Goal: Book appointment/travel/reservation

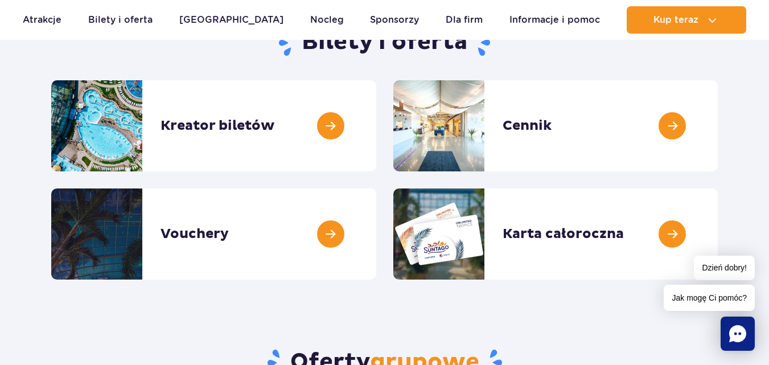
scroll to position [129, 0]
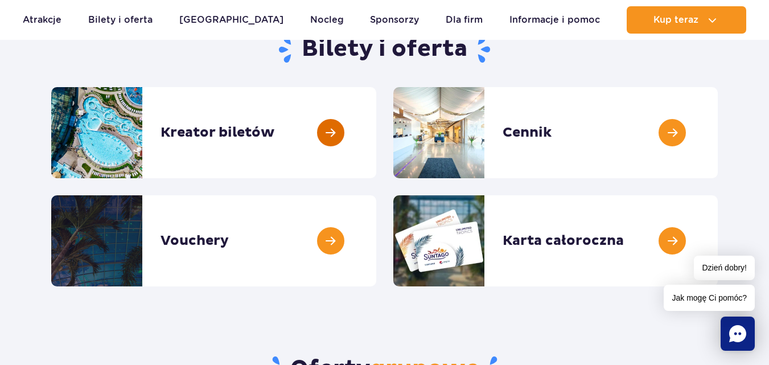
click at [376, 121] on link at bounding box center [376, 132] width 0 height 91
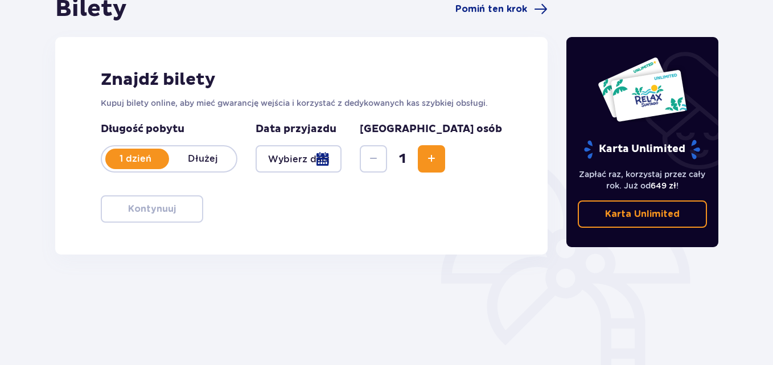
scroll to position [136, 0]
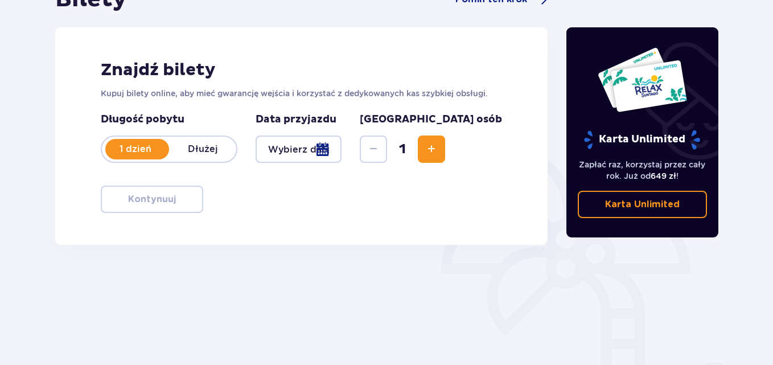
click at [342, 143] on div at bounding box center [299, 149] width 86 height 27
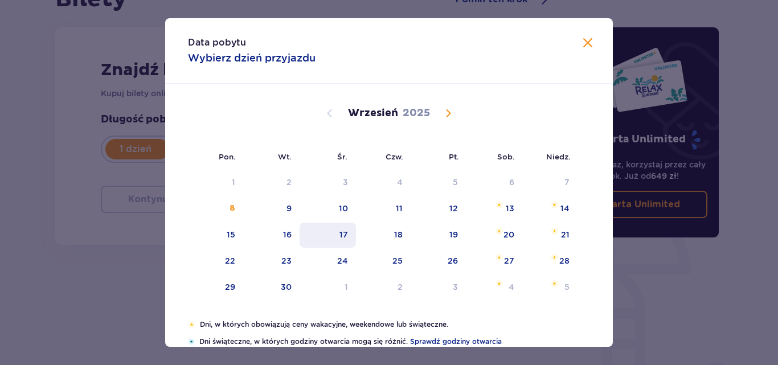
click at [342, 229] on div "17" at bounding box center [343, 234] width 9 height 11
type input "17.09.25"
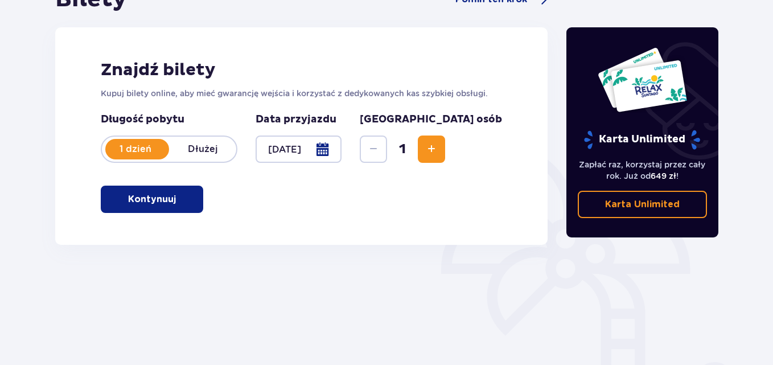
click at [438, 146] on span "Increase" at bounding box center [432, 149] width 14 height 14
click at [178, 193] on span "button" at bounding box center [178, 199] width 14 height 14
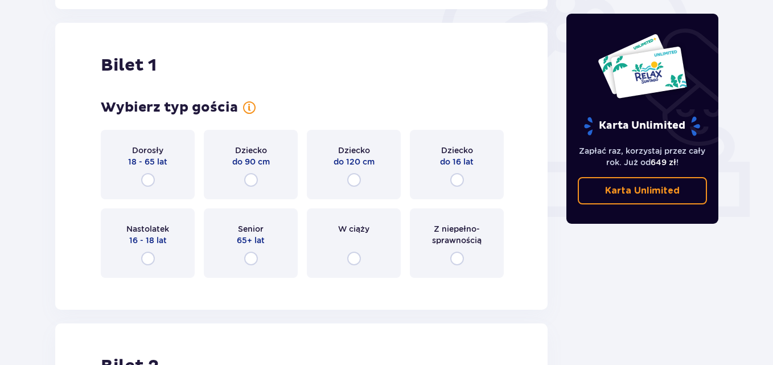
scroll to position [380, 0]
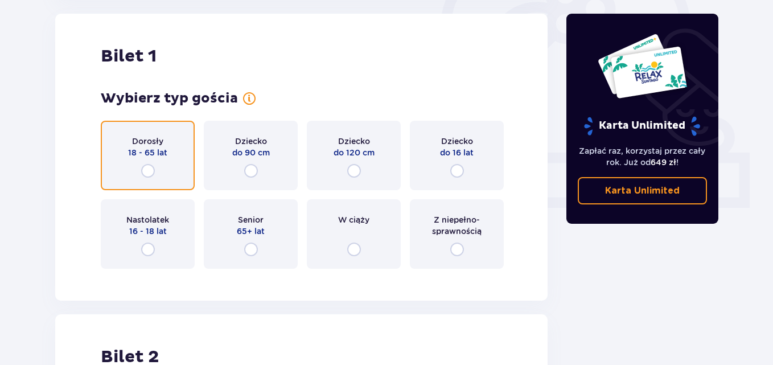
click at [151, 173] on input "radio" at bounding box center [148, 171] width 14 height 14
radio input "true"
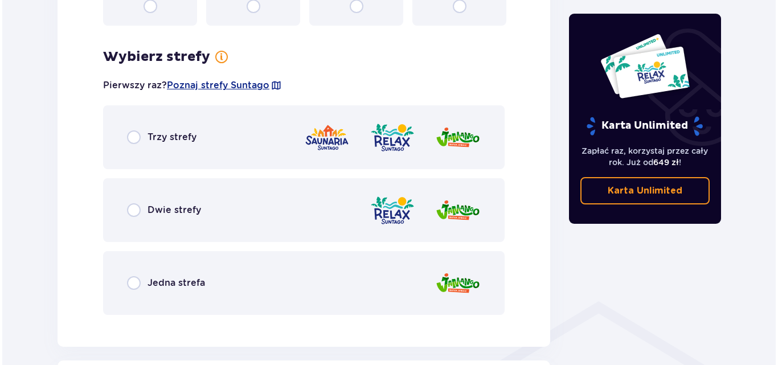
scroll to position [658, 0]
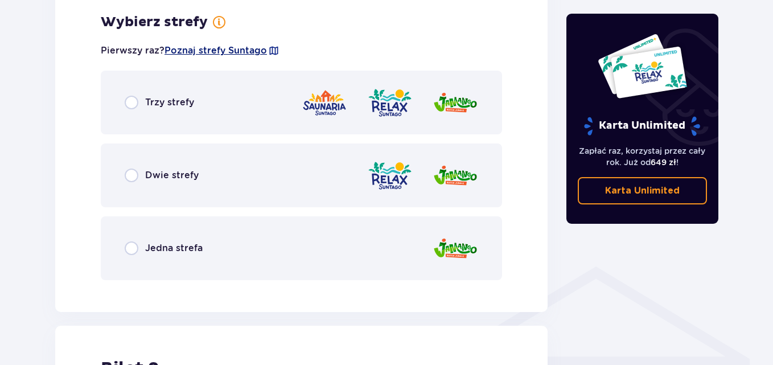
click at [244, 47] on span "Poznaj strefy Suntago" at bounding box center [216, 50] width 102 height 13
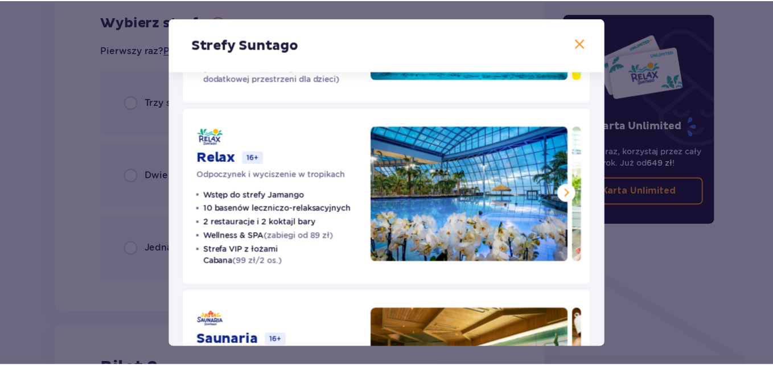
scroll to position [159, 0]
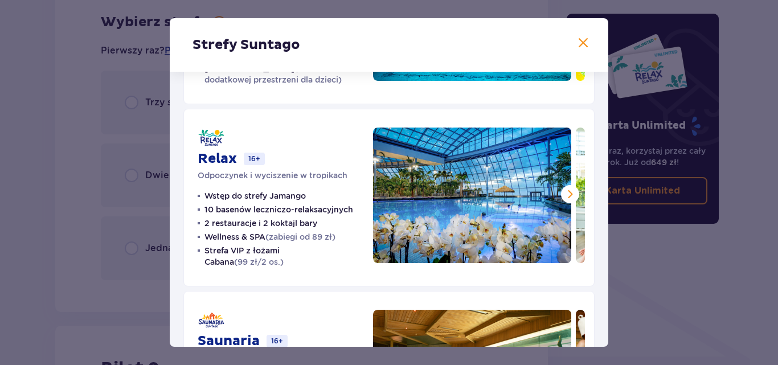
drag, startPoint x: 593, startPoint y: 220, endPoint x: 599, endPoint y: 198, distance: 23.5
click at [599, 198] on div "Jamango Wodna rozrywka dla całej rodziny 35 zjeżdżalni 7 basenów 5 restauracji …" at bounding box center [389, 195] width 438 height 565
click at [585, 40] on span at bounding box center [583, 43] width 14 height 14
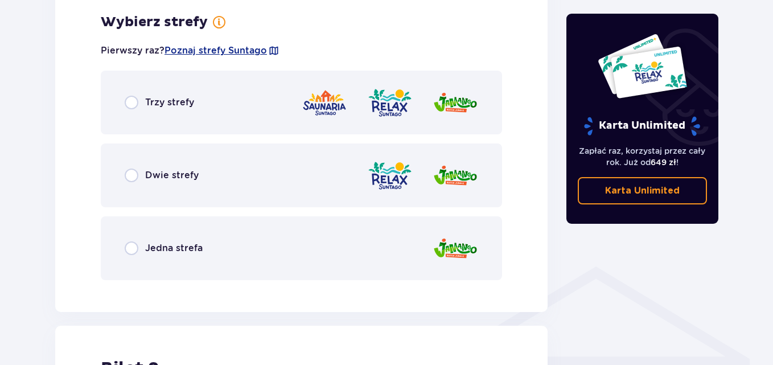
click at [243, 183] on div "Dwie strefy" at bounding box center [301, 175] width 401 height 64
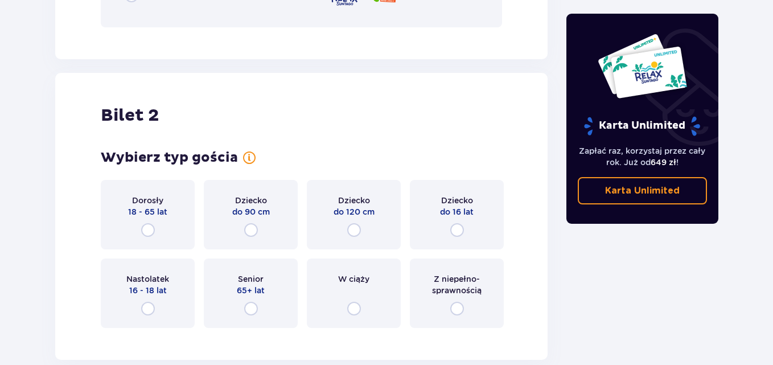
scroll to position [1225, 0]
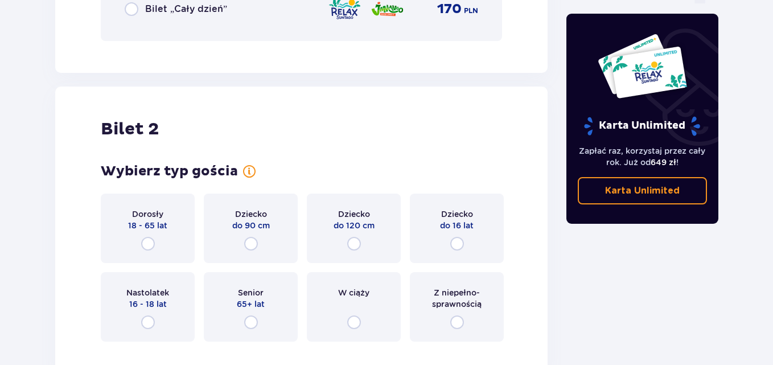
drag, startPoint x: 765, startPoint y: 292, endPoint x: 774, endPoint y: 280, distance: 15.0
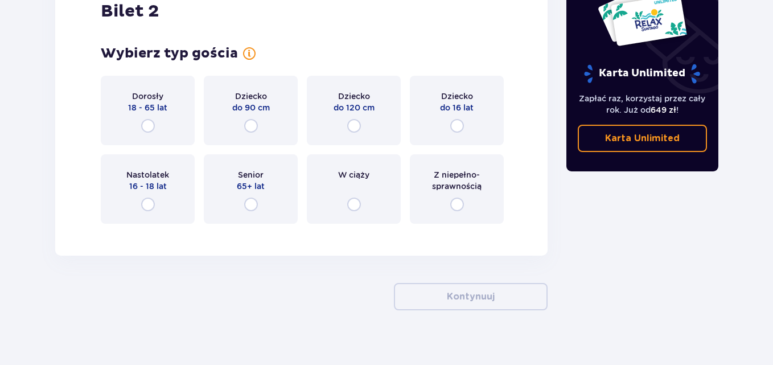
scroll to position [1356, 0]
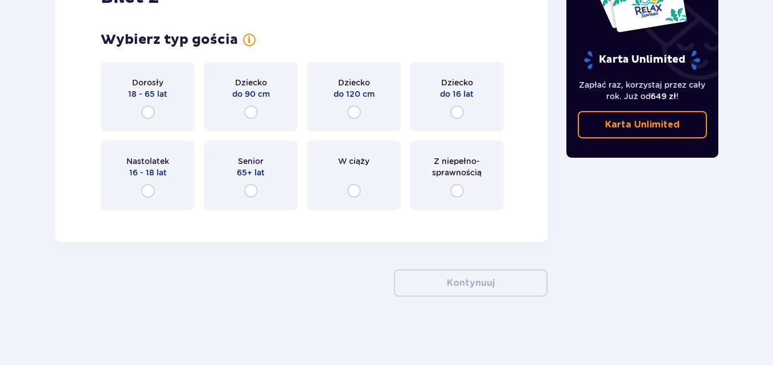
click at [159, 111] on div "Dorosły 18 - 65 lat" at bounding box center [148, 96] width 94 height 69
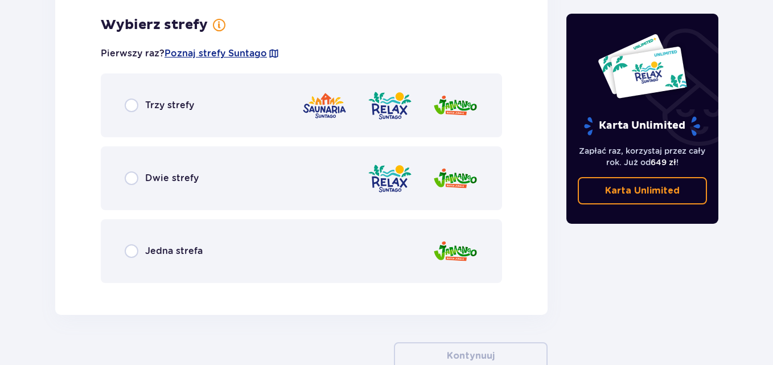
scroll to position [1576, 0]
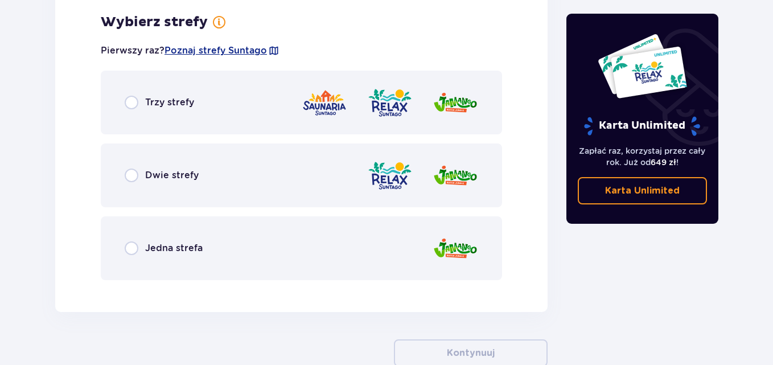
click at [324, 182] on div "Dwie strefy" at bounding box center [301, 175] width 401 height 64
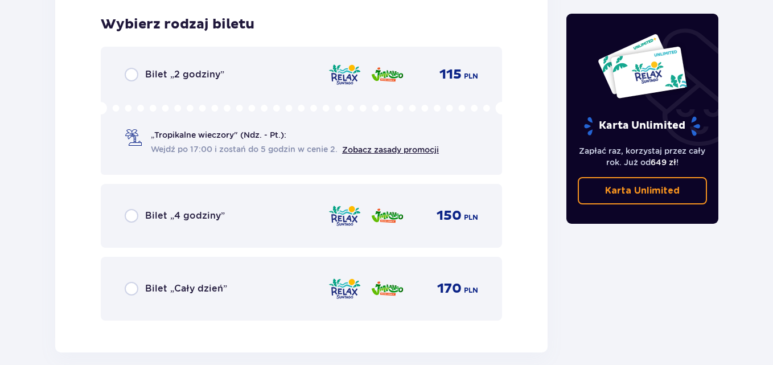
scroll to position [1865, 0]
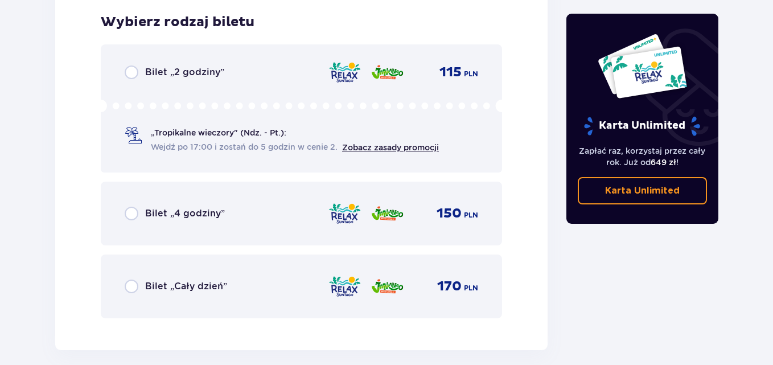
click at [331, 281] on img at bounding box center [345, 286] width 34 height 24
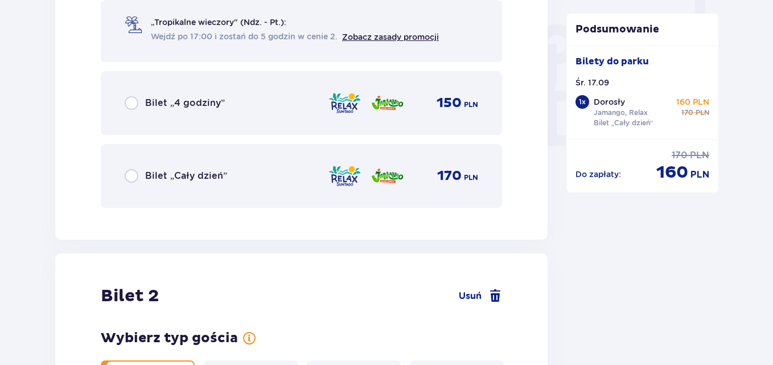
scroll to position [1061, 0]
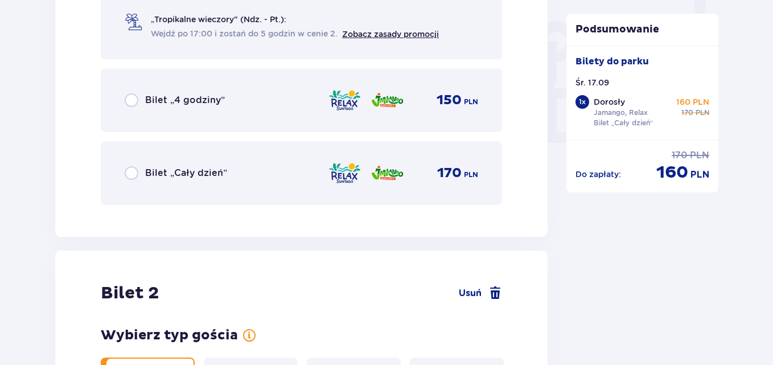
click at [284, 161] on div "Bilet „Cały dzień” 170 PLN" at bounding box center [302, 173] width 354 height 24
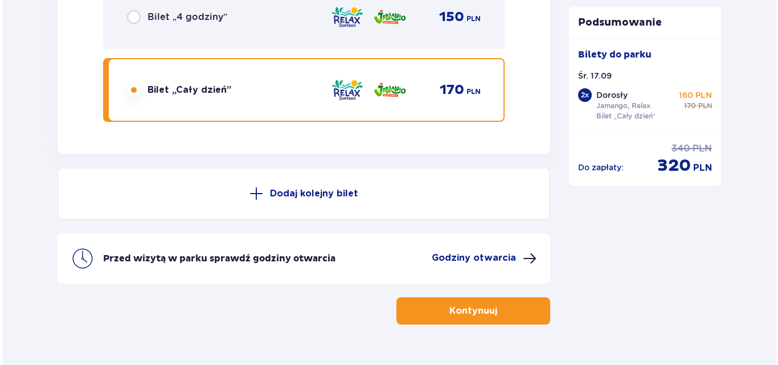
scroll to position [2089, 0]
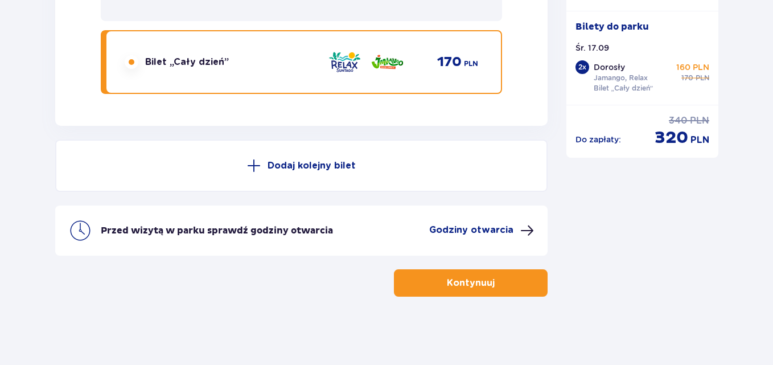
click at [475, 240] on div "Przed wizytą w parku sprawdź godziny otwarcia Godziny otwarcia" at bounding box center [301, 231] width 493 height 50
click at [471, 229] on p "Godziny otwarcia" at bounding box center [471, 230] width 84 height 13
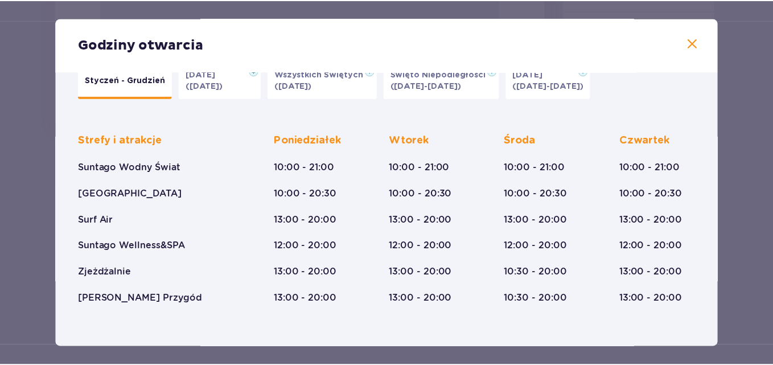
scroll to position [5, 0]
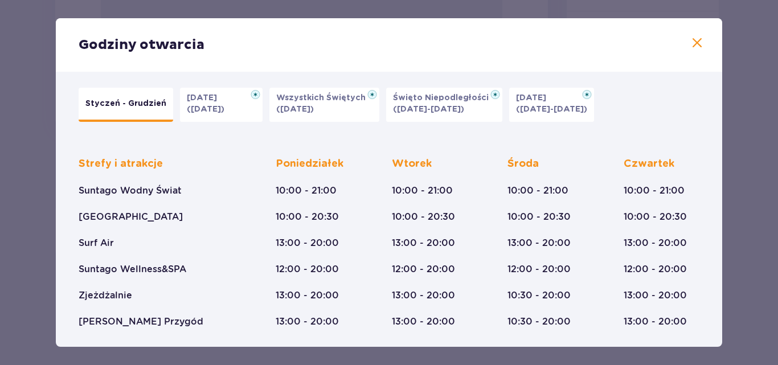
click at [696, 43] on span at bounding box center [697, 43] width 14 height 14
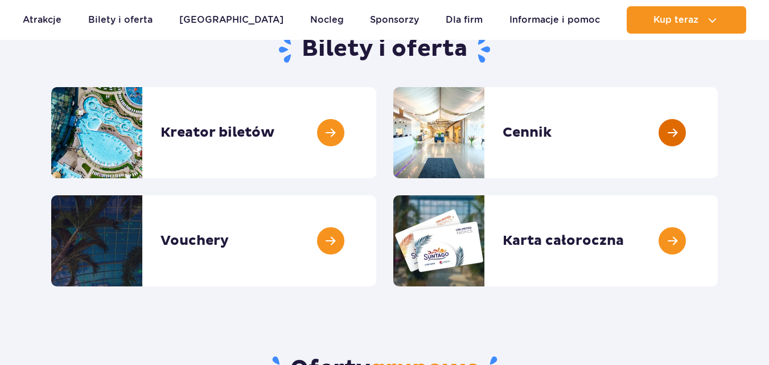
click at [718, 136] on link at bounding box center [718, 132] width 0 height 91
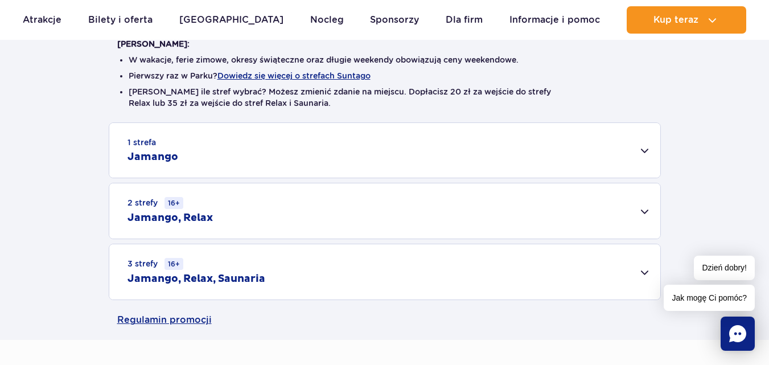
scroll to position [300, 0]
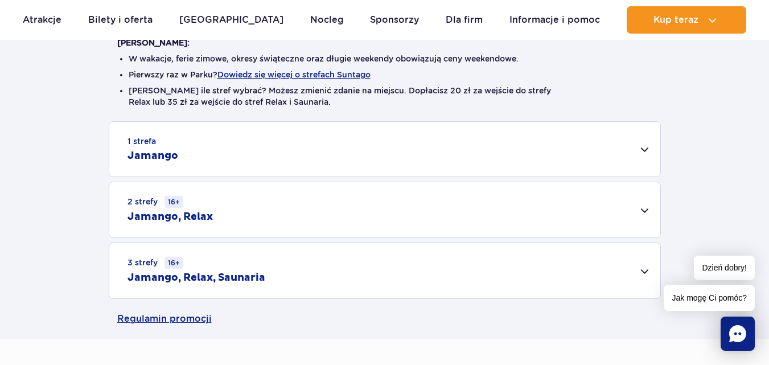
click at [605, 215] on div "2 strefy 16+ Jamango, Relax" at bounding box center [384, 209] width 551 height 55
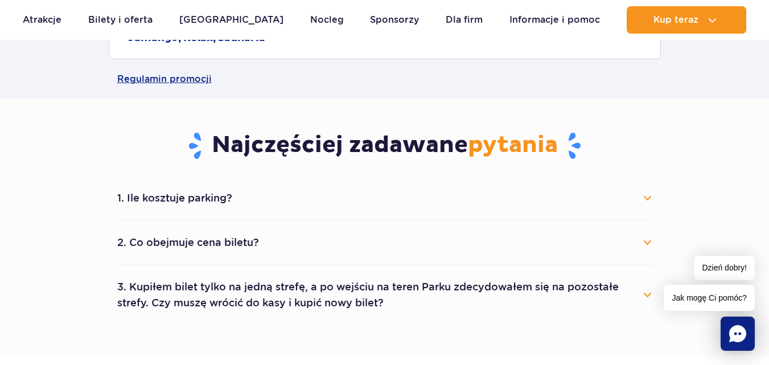
scroll to position [711, 0]
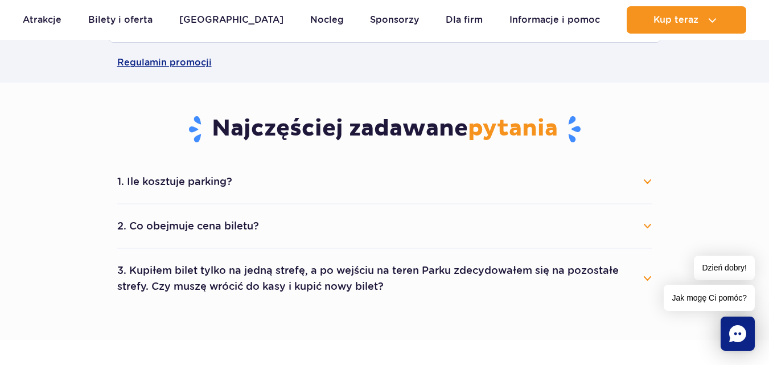
click at [648, 178] on button "1. Ile kosztuje parking?" at bounding box center [384, 181] width 535 height 25
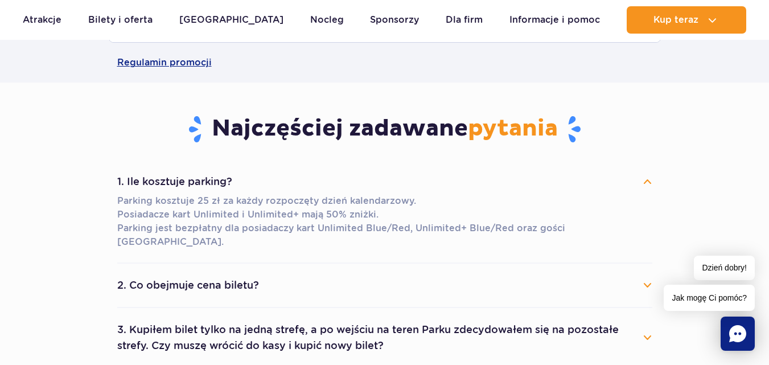
click at [646, 274] on button "2. Co obejmuje cena biletu?" at bounding box center [384, 285] width 535 height 25
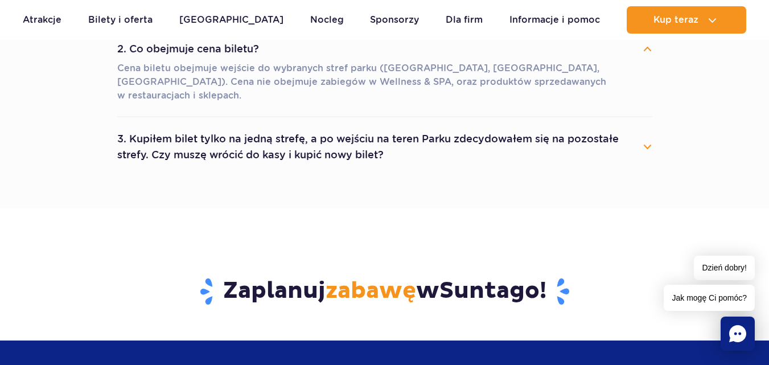
scroll to position [951, 0]
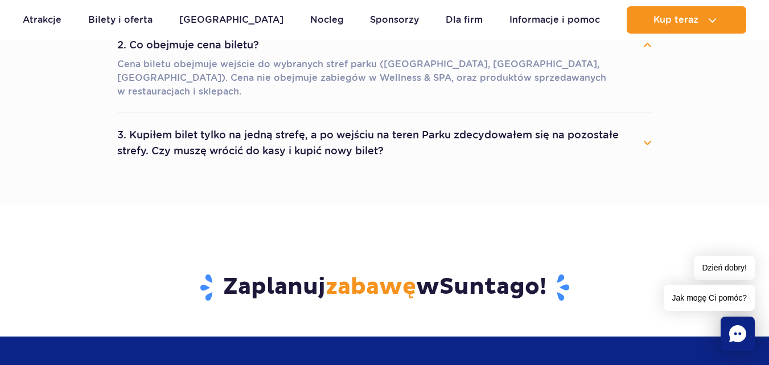
click at [639, 122] on button "3. Kupiłem bilet tylko na jedną strefę, a po wejściu na teren Parku zdecydowałe…" at bounding box center [384, 142] width 535 height 41
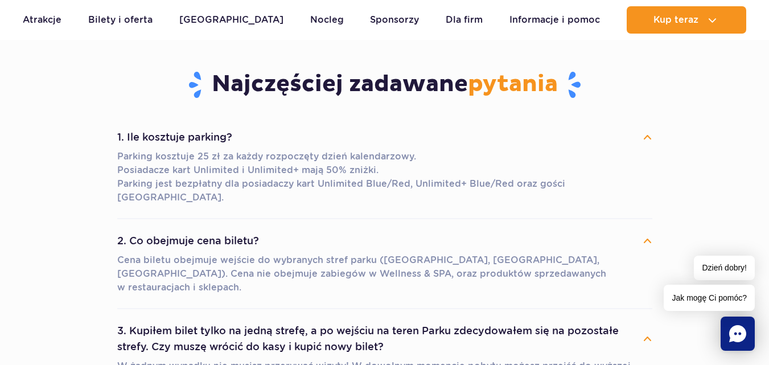
scroll to position [742, 0]
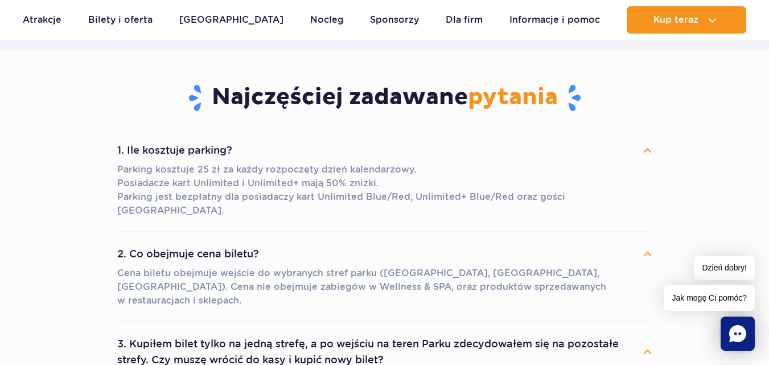
click at [742, 330] on icon "Chat" at bounding box center [737, 333] width 17 height 17
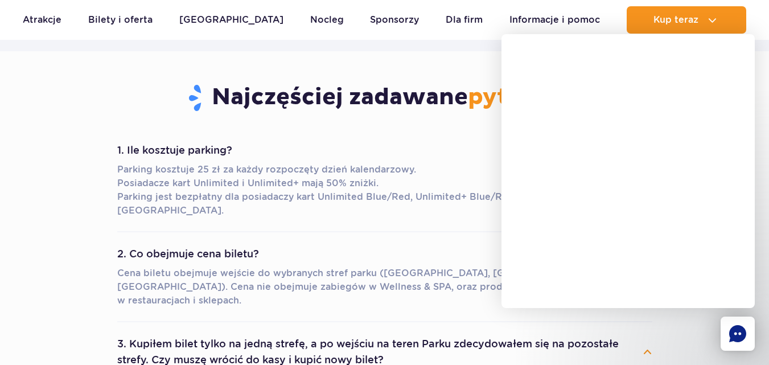
click at [275, 144] on button "1. Ile kosztuje parking?" at bounding box center [384, 150] width 535 height 25
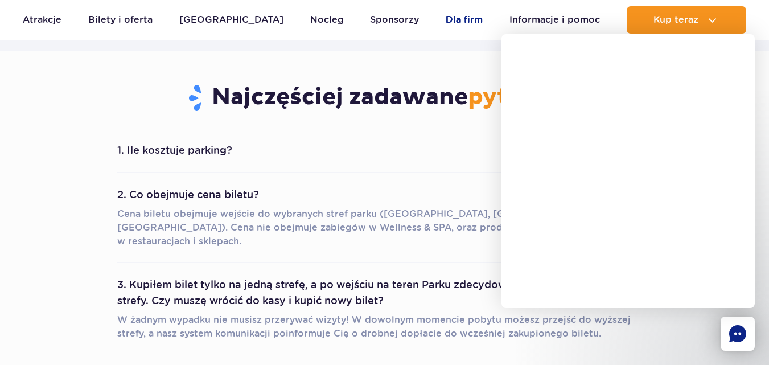
click at [449, 31] on link "Dla firm" at bounding box center [464, 19] width 37 height 27
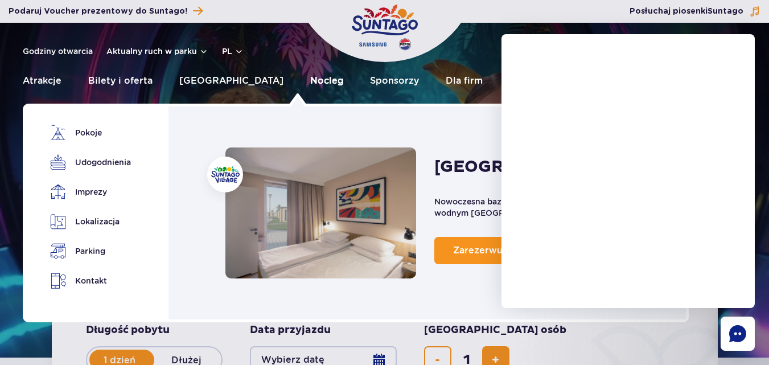
click at [310, 85] on link "Nocleg" at bounding box center [327, 80] width 34 height 27
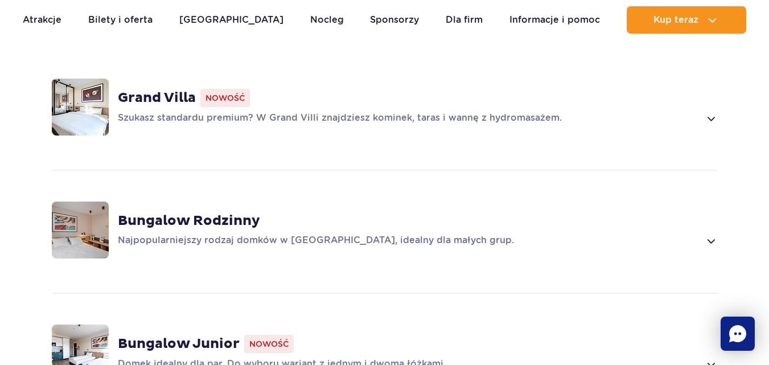
scroll to position [787, 0]
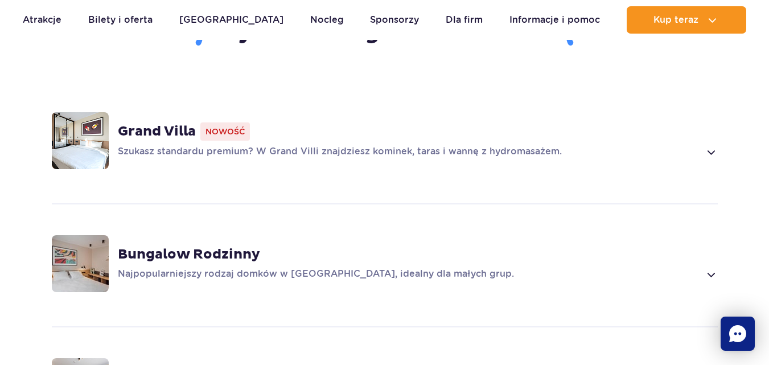
click at [711, 268] on span at bounding box center [710, 275] width 13 height 14
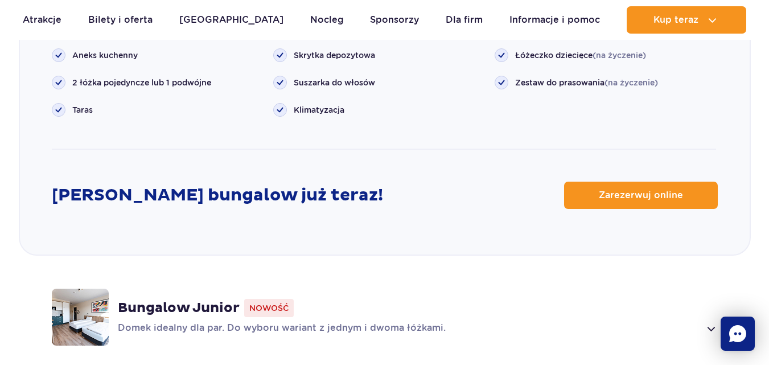
scroll to position [1480, 0]
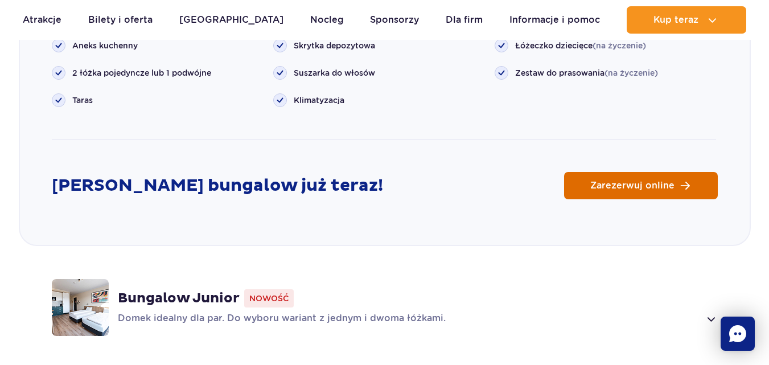
click at [674, 172] on link "Zarezerwuj online" at bounding box center [641, 185] width 154 height 27
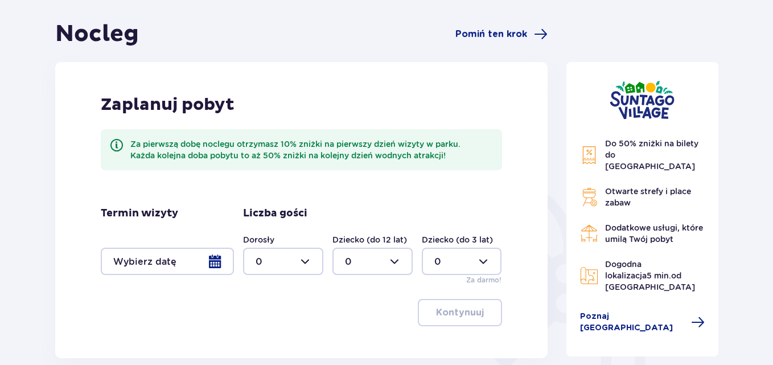
scroll to position [150, 0]
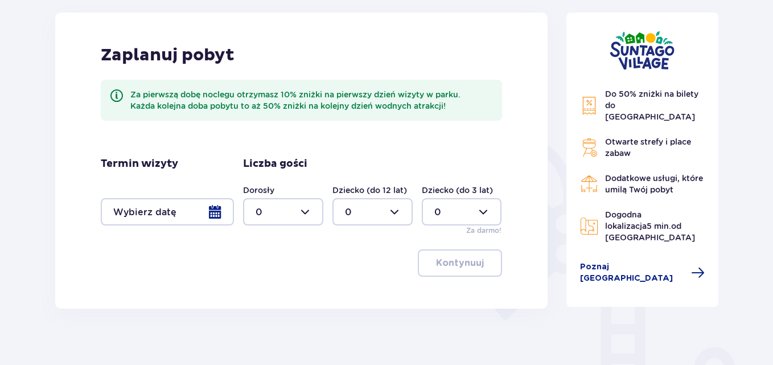
click at [220, 213] on div at bounding box center [167, 211] width 133 height 27
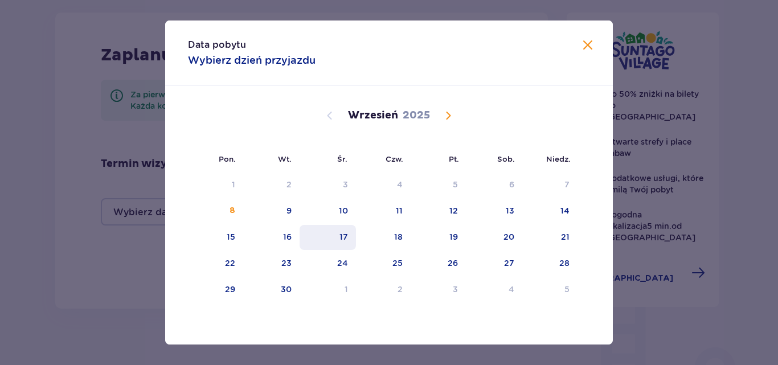
click at [340, 239] on div "17" at bounding box center [343, 236] width 9 height 11
click at [398, 237] on div "18" at bounding box center [398, 236] width 9 height 11
type input "17.09.25 - 18.09.25"
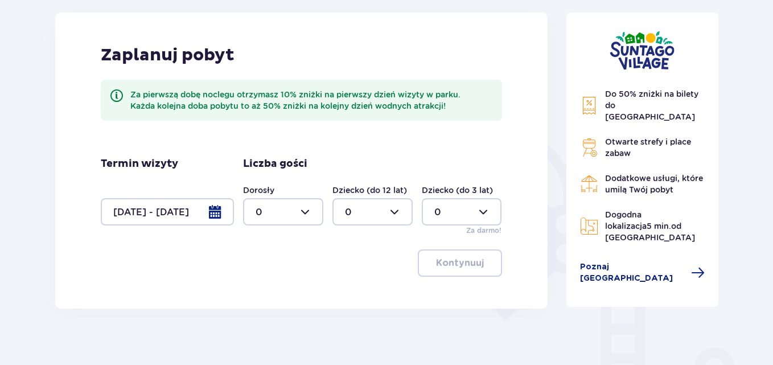
click at [311, 212] on div at bounding box center [283, 211] width 80 height 27
click at [255, 292] on span "2" at bounding box center [283, 294] width 78 height 24
type input "2"
click at [467, 259] on p "Kontynuuj" at bounding box center [460, 263] width 48 height 13
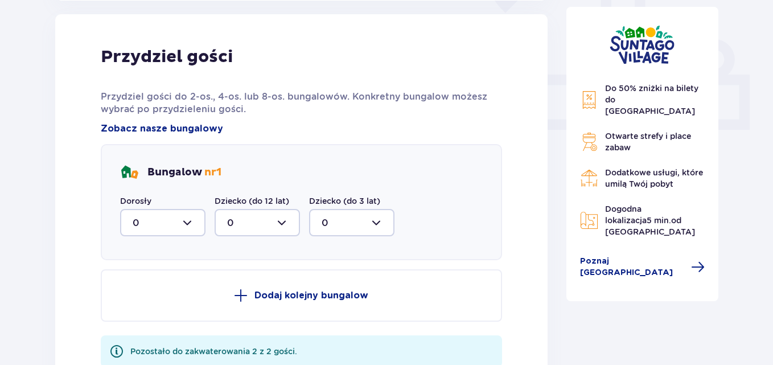
scroll to position [459, 0]
click at [192, 223] on div at bounding box center [162, 221] width 85 height 27
click at [160, 307] on div "2" at bounding box center [163, 304] width 60 height 13
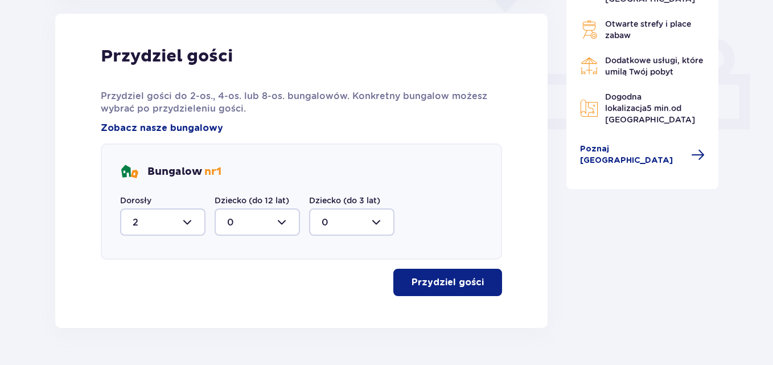
type input "2"
click at [429, 286] on p "Przydziel gości" at bounding box center [448, 282] width 72 height 13
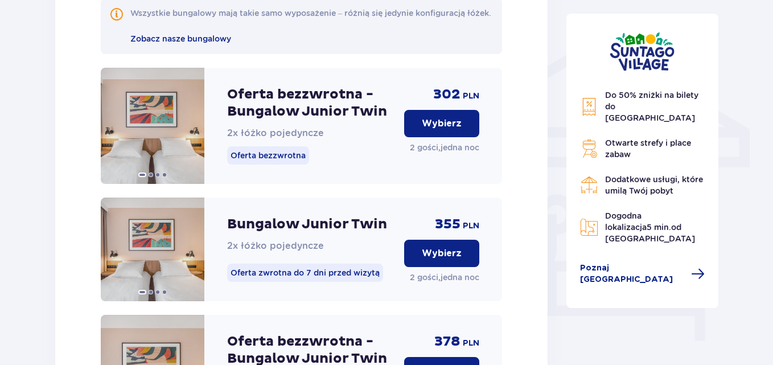
scroll to position [893, 0]
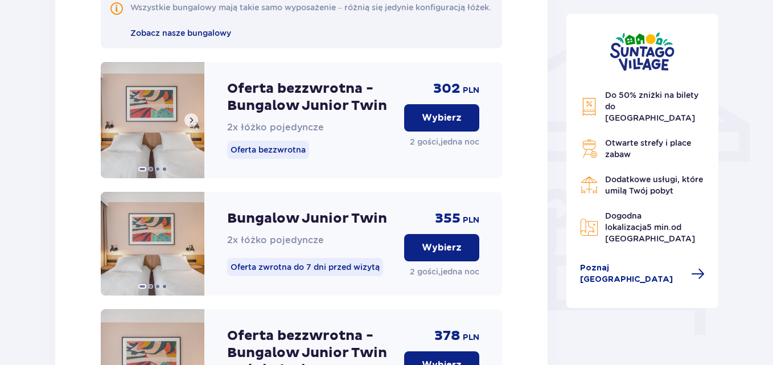
click at [191, 127] on button at bounding box center [191, 120] width 14 height 14
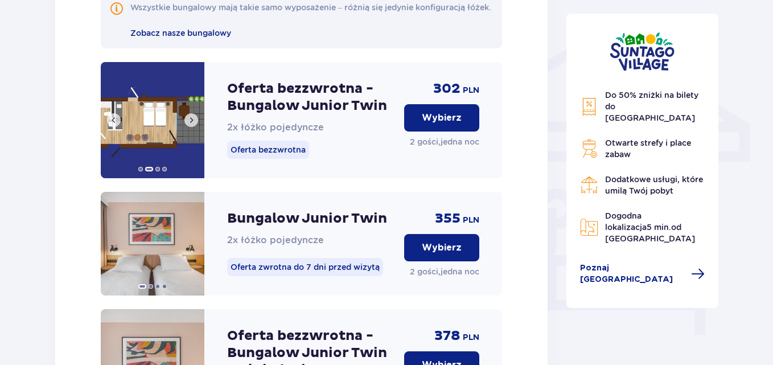
click at [191, 127] on button at bounding box center [191, 120] width 14 height 14
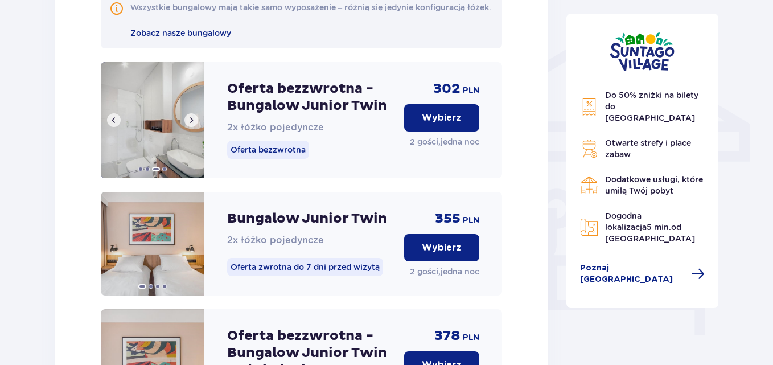
click at [191, 127] on button at bounding box center [191, 120] width 14 height 14
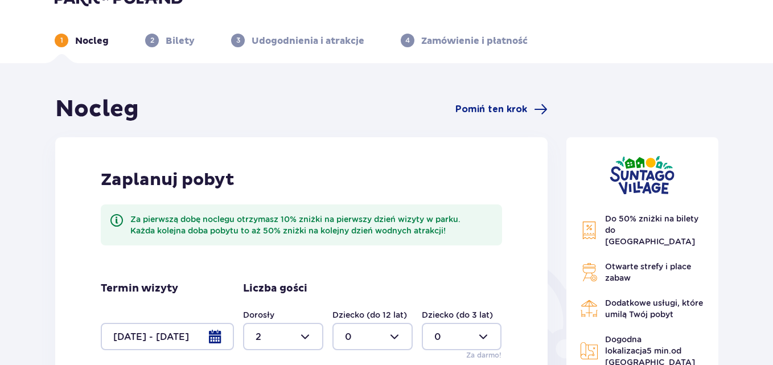
scroll to position [0, 0]
